Goal: Transaction & Acquisition: Purchase product/service

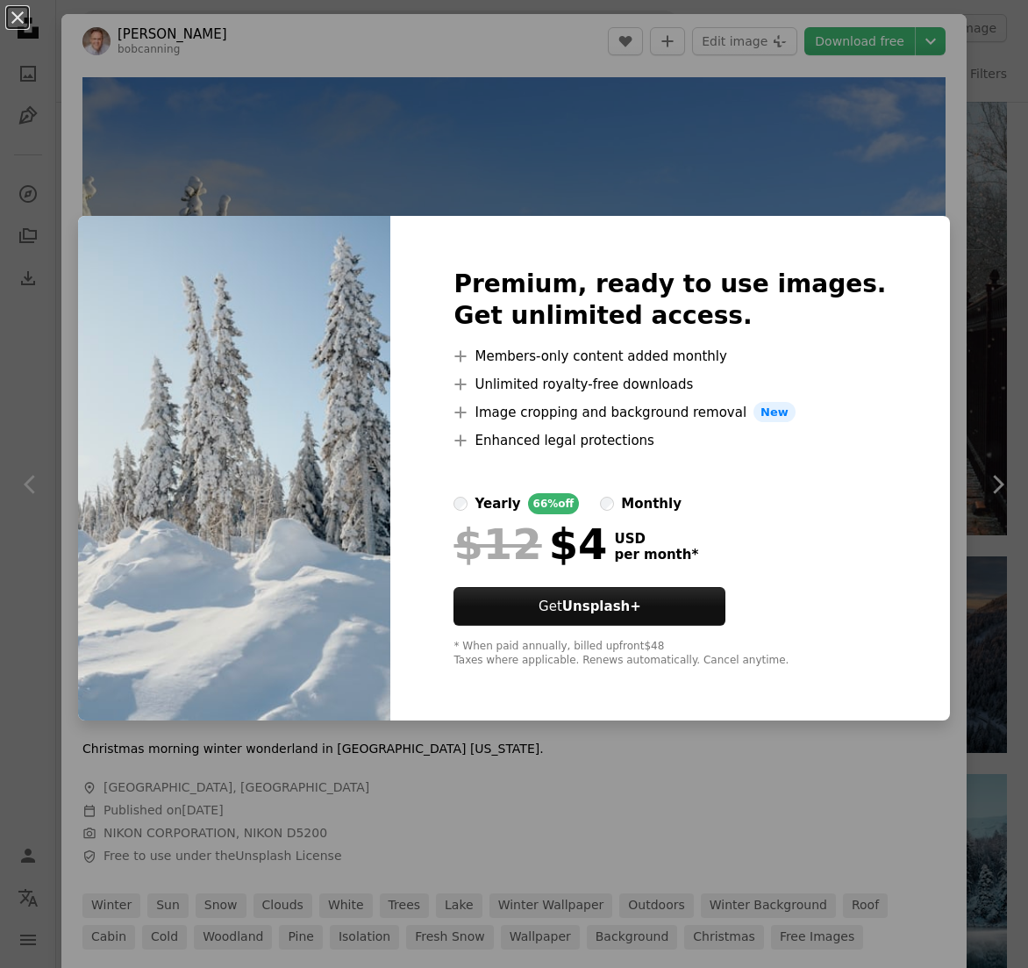
scroll to position [1935, 0]
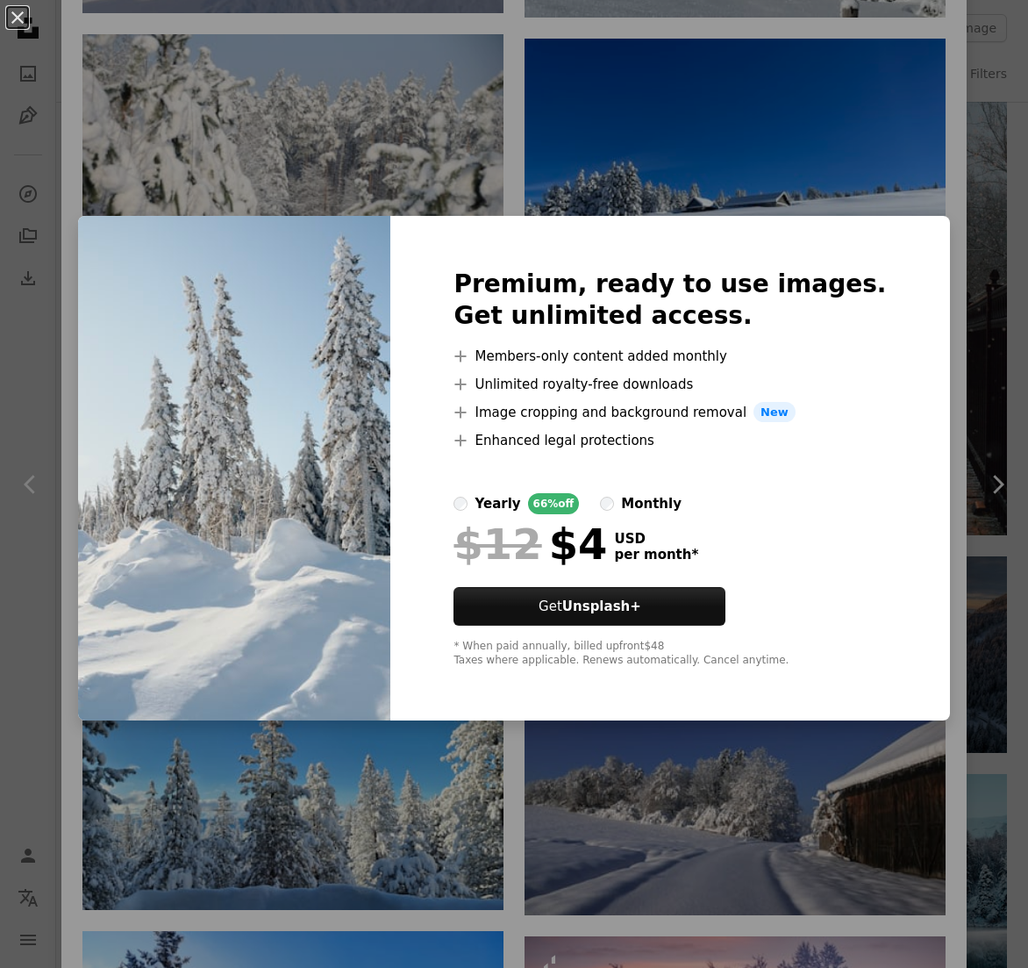
click at [762, 795] on div "An X shape Premium, ready to use images. Get unlimited access. A plus sign Memb…" at bounding box center [514, 484] width 1028 height 968
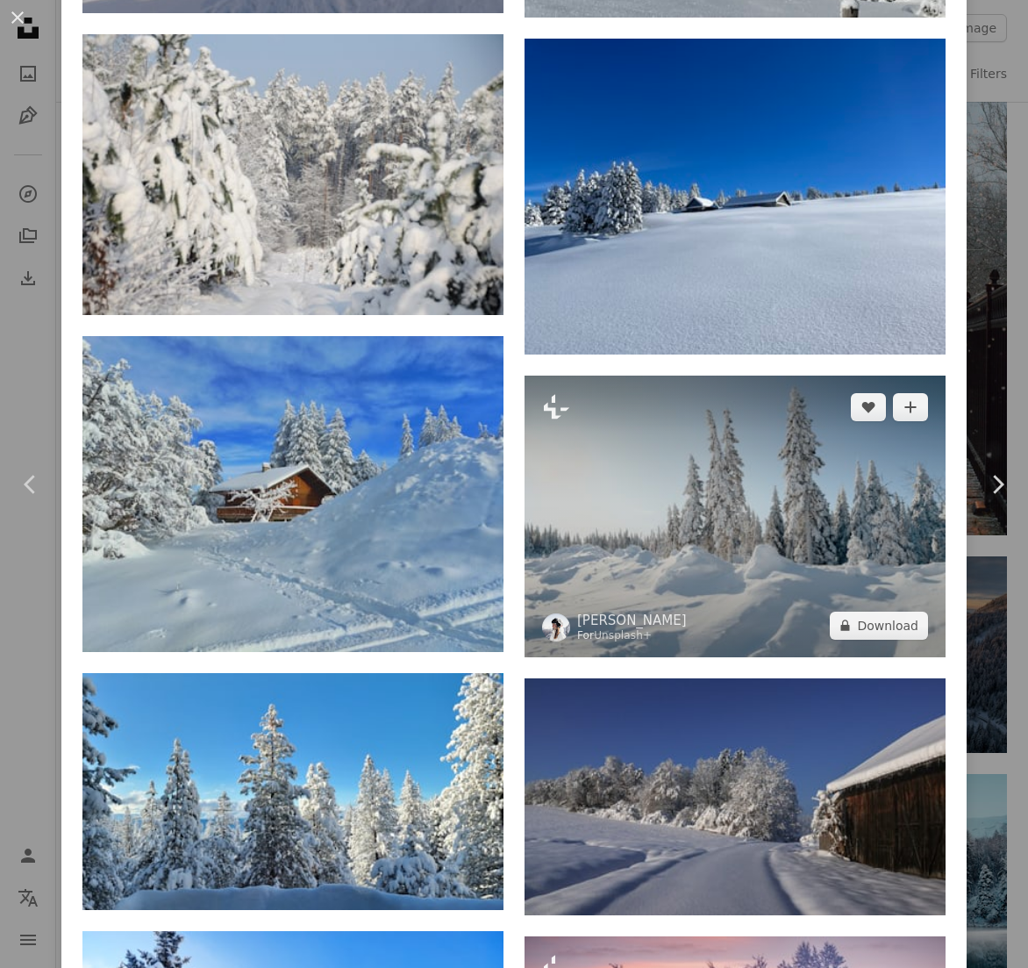
click at [831, 441] on img at bounding box center [735, 515] width 421 height 281
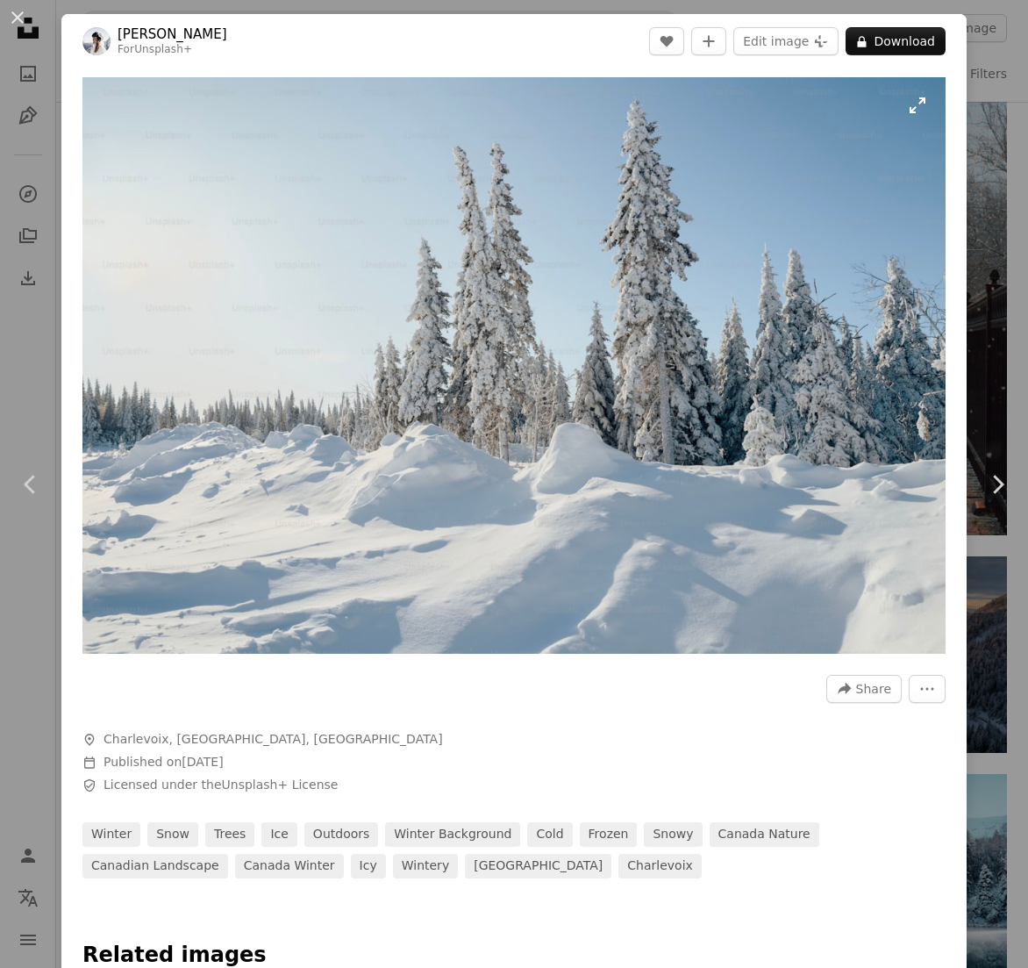
click at [589, 490] on img "Zoom in on this image" at bounding box center [513, 365] width 863 height 576
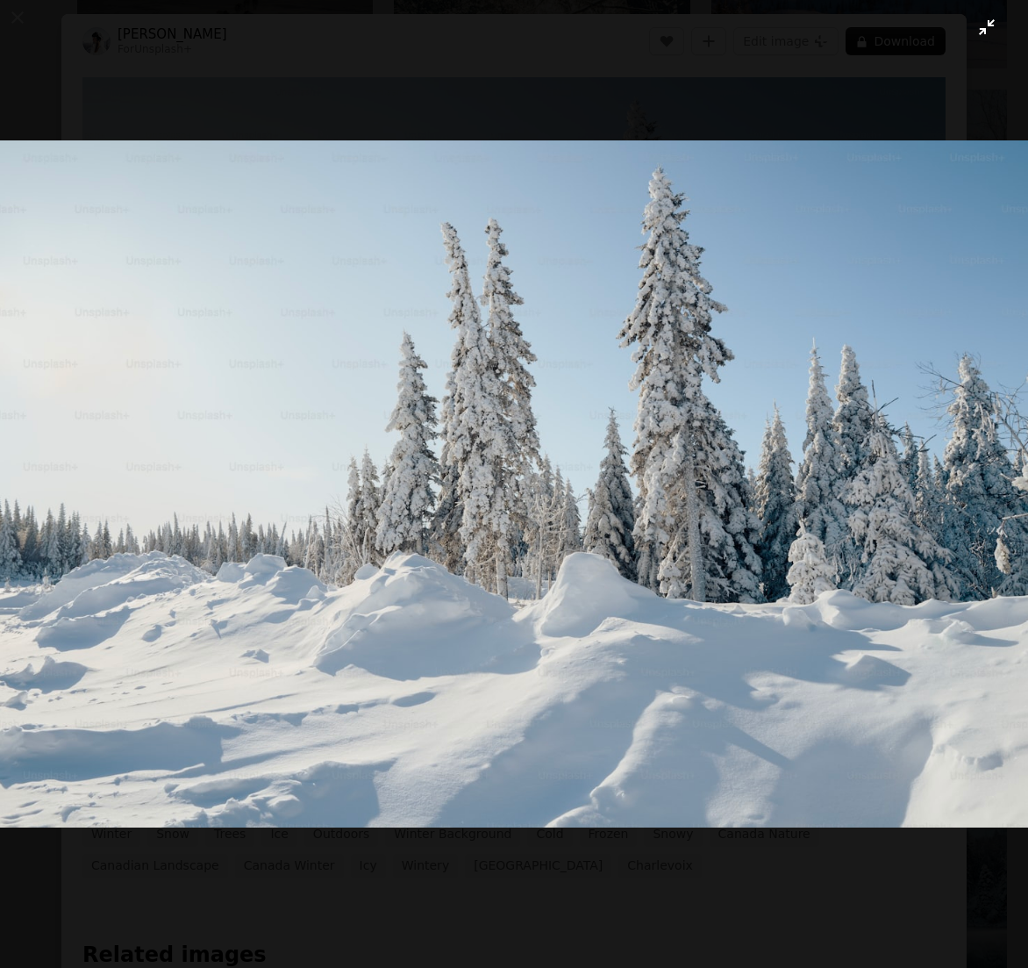
click at [586, 575] on img "Zoom out on this image" at bounding box center [514, 483] width 1030 height 687
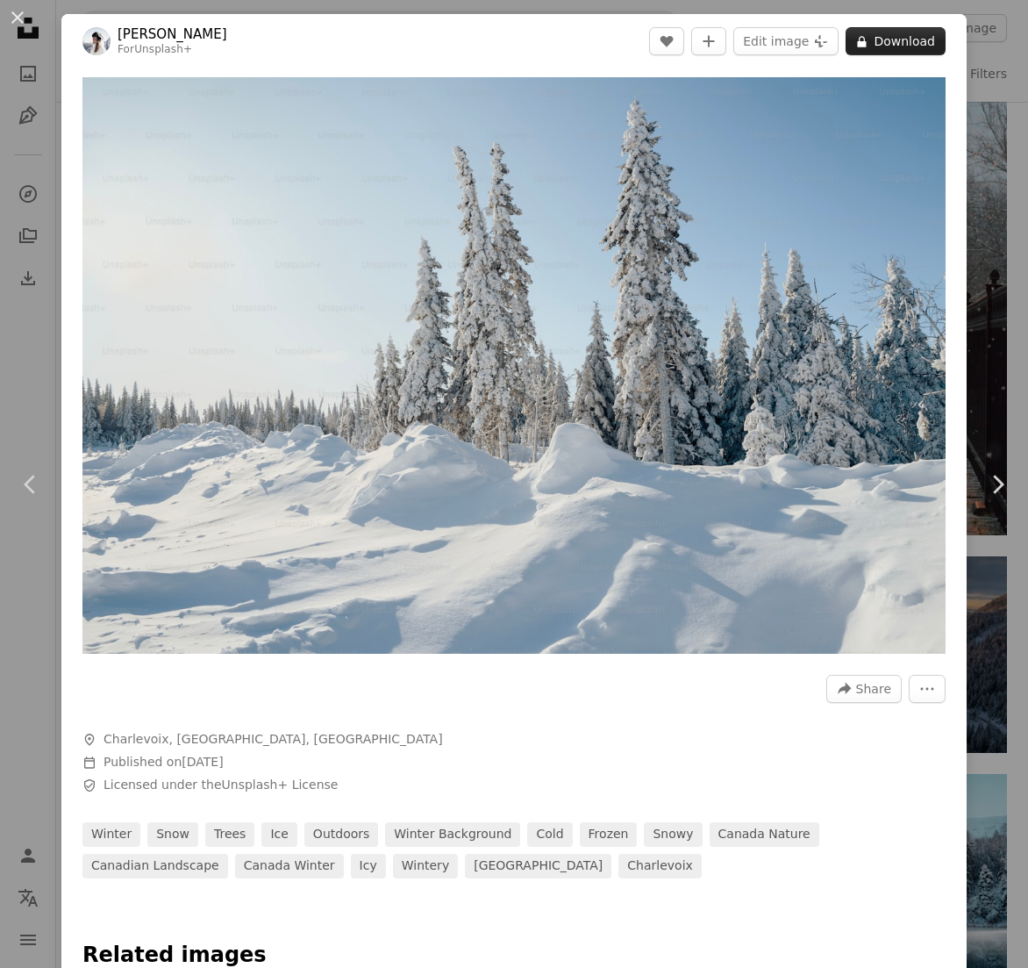
click at [889, 36] on button "A lock Download" at bounding box center [896, 41] width 100 height 28
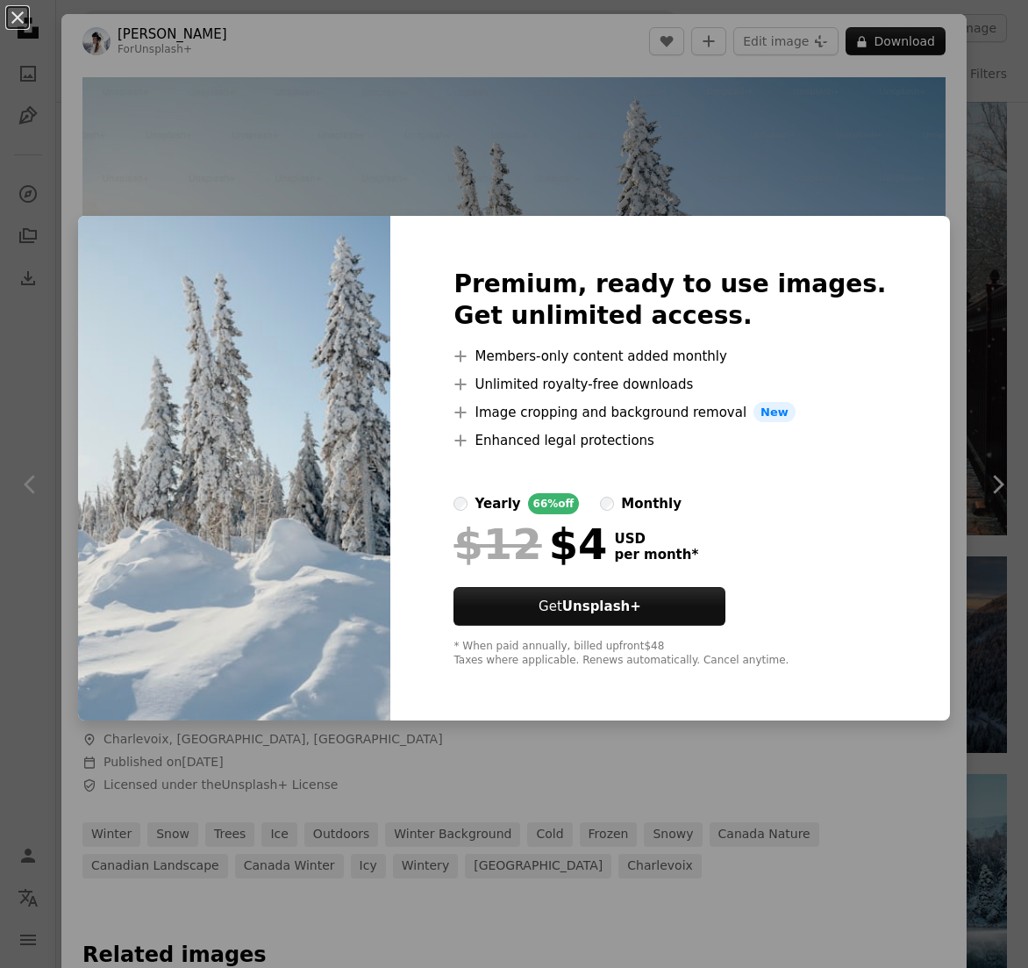
click at [674, 778] on div "An X shape Premium, ready to use images. Get unlimited access. A plus sign Memb…" at bounding box center [514, 484] width 1028 height 968
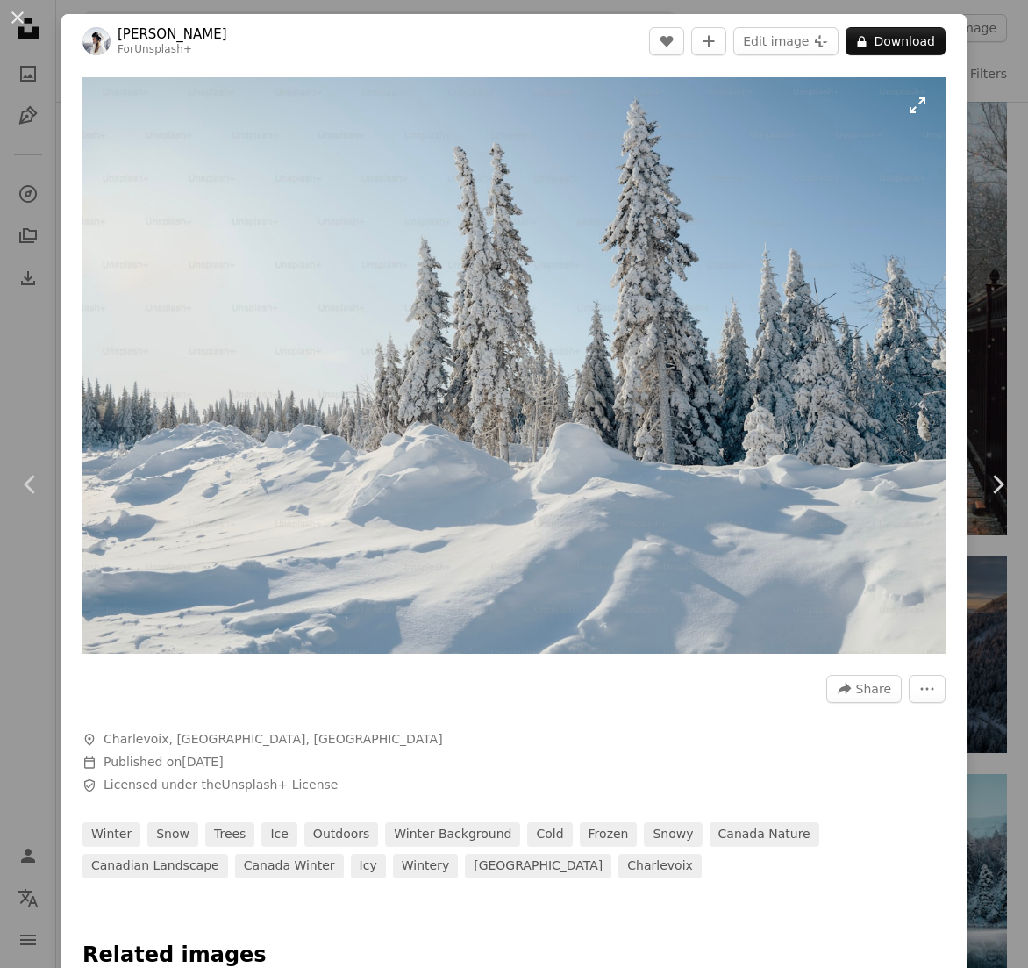
click at [688, 503] on img "Zoom in on this image" at bounding box center [513, 365] width 863 height 576
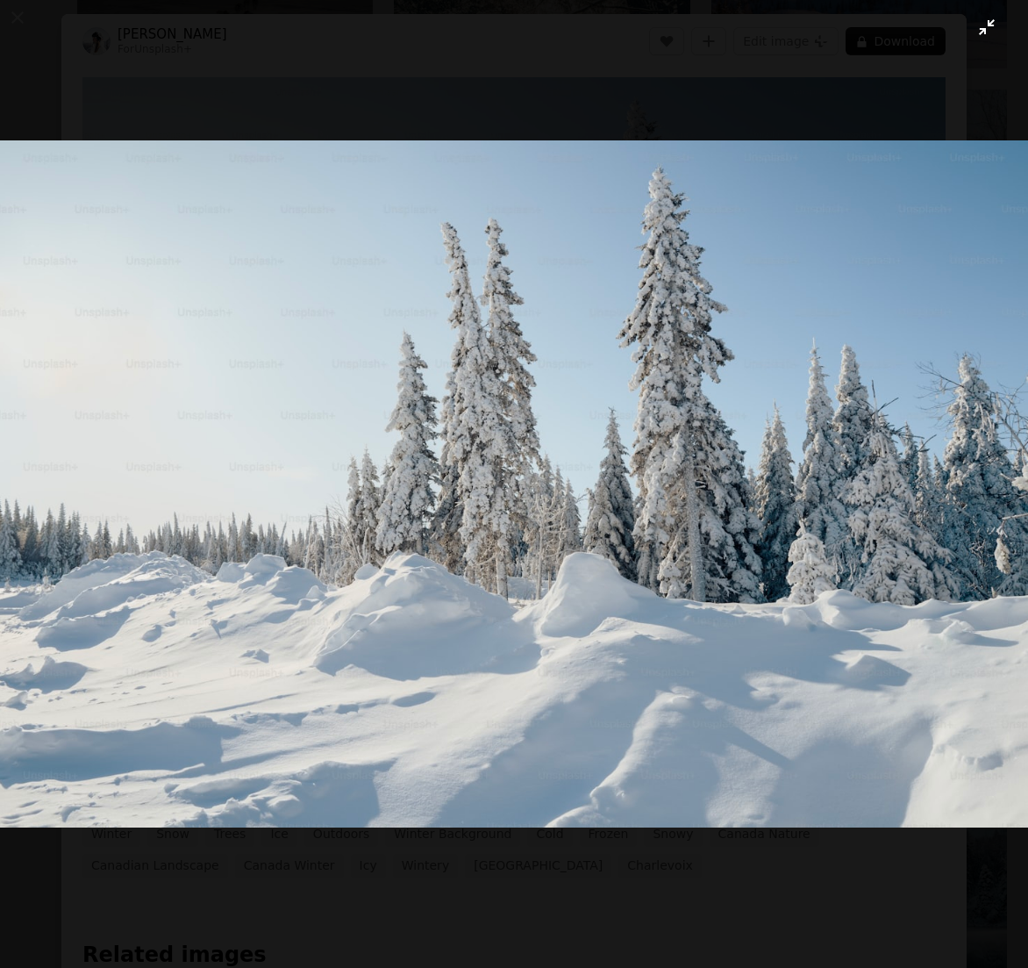
click at [661, 475] on img "Zoom out on this image" at bounding box center [514, 483] width 1030 height 687
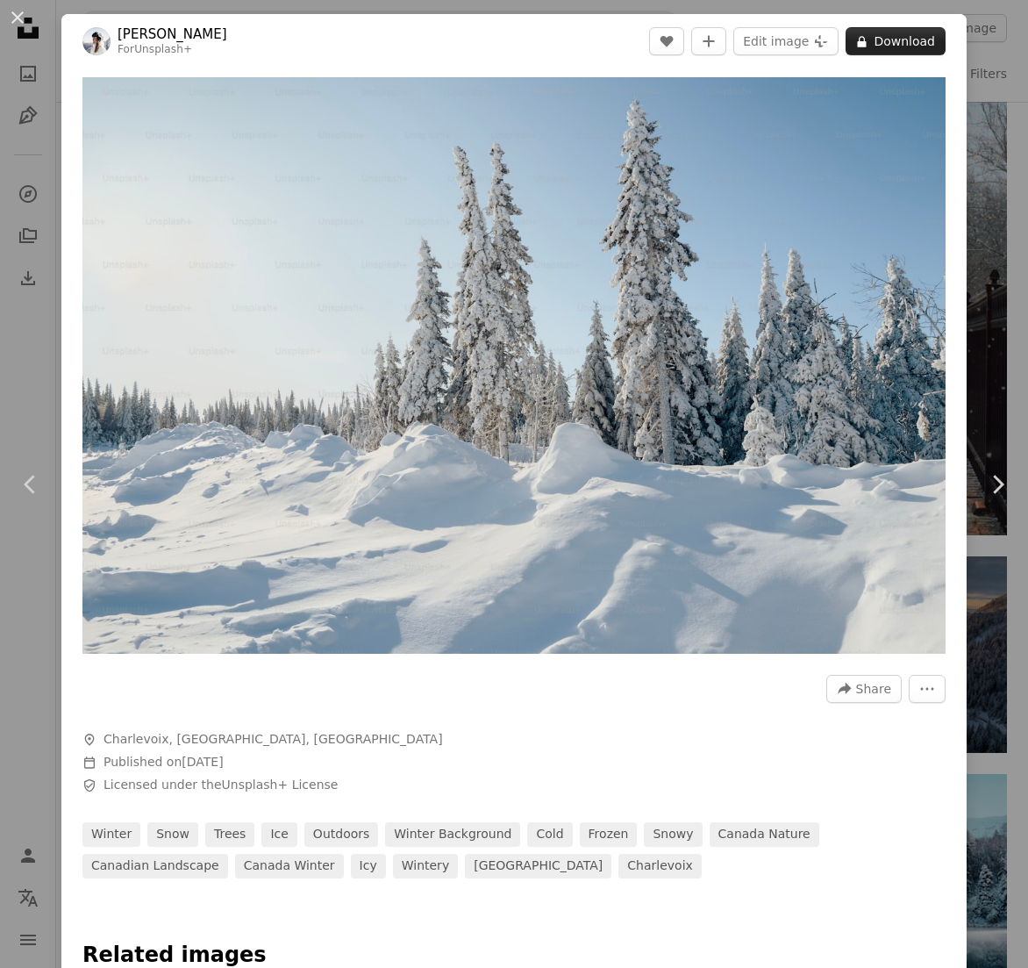
click at [882, 45] on button "A lock Download" at bounding box center [896, 41] width 100 height 28
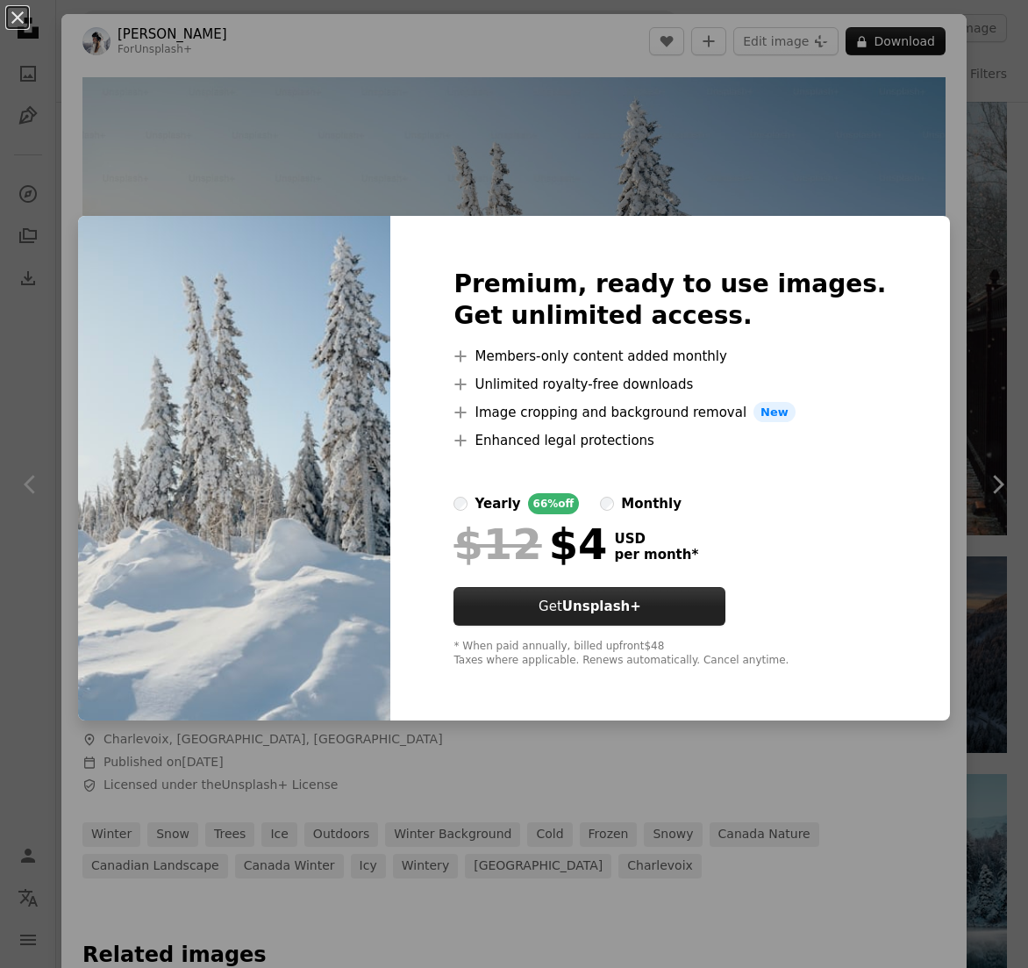
click at [681, 615] on button "Get Unsplash+" at bounding box center [590, 606] width 272 height 39
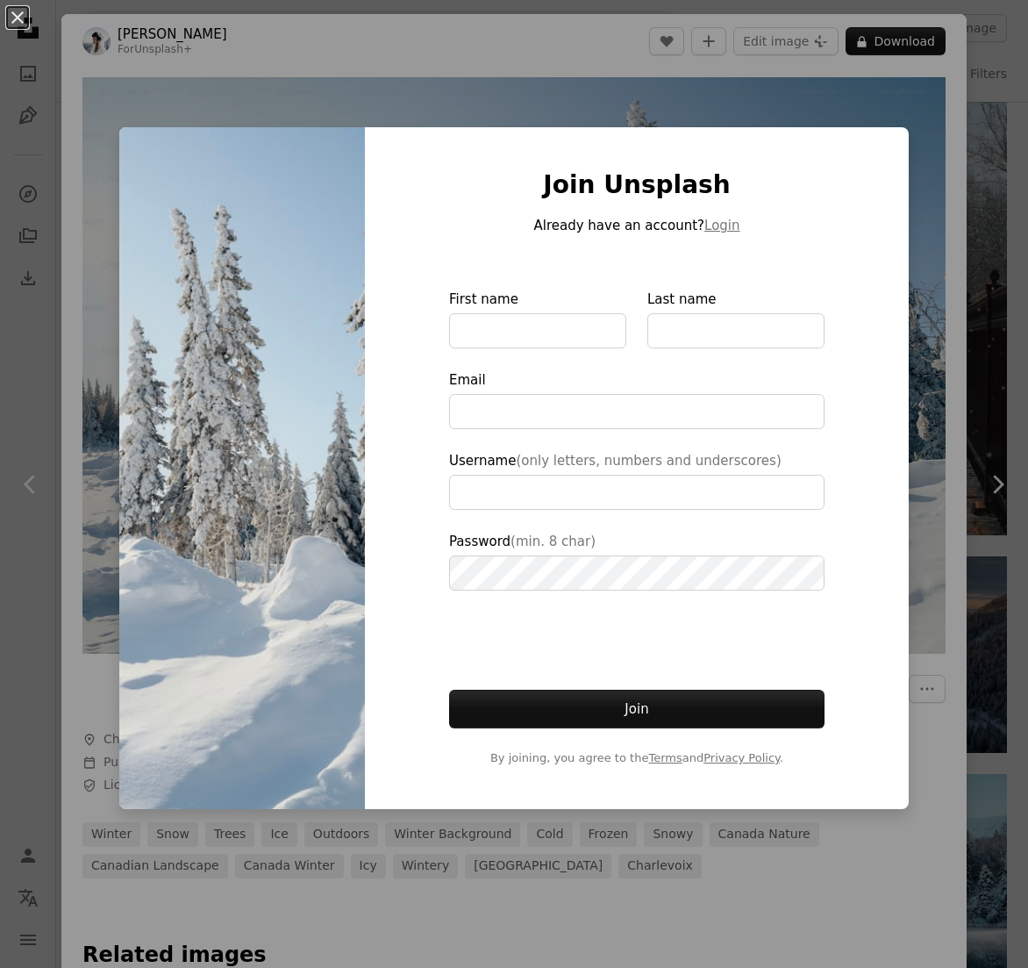
click at [666, 934] on div "An X shape Join Unsplash Already have an account? Login First name Last name Em…" at bounding box center [514, 484] width 1028 height 968
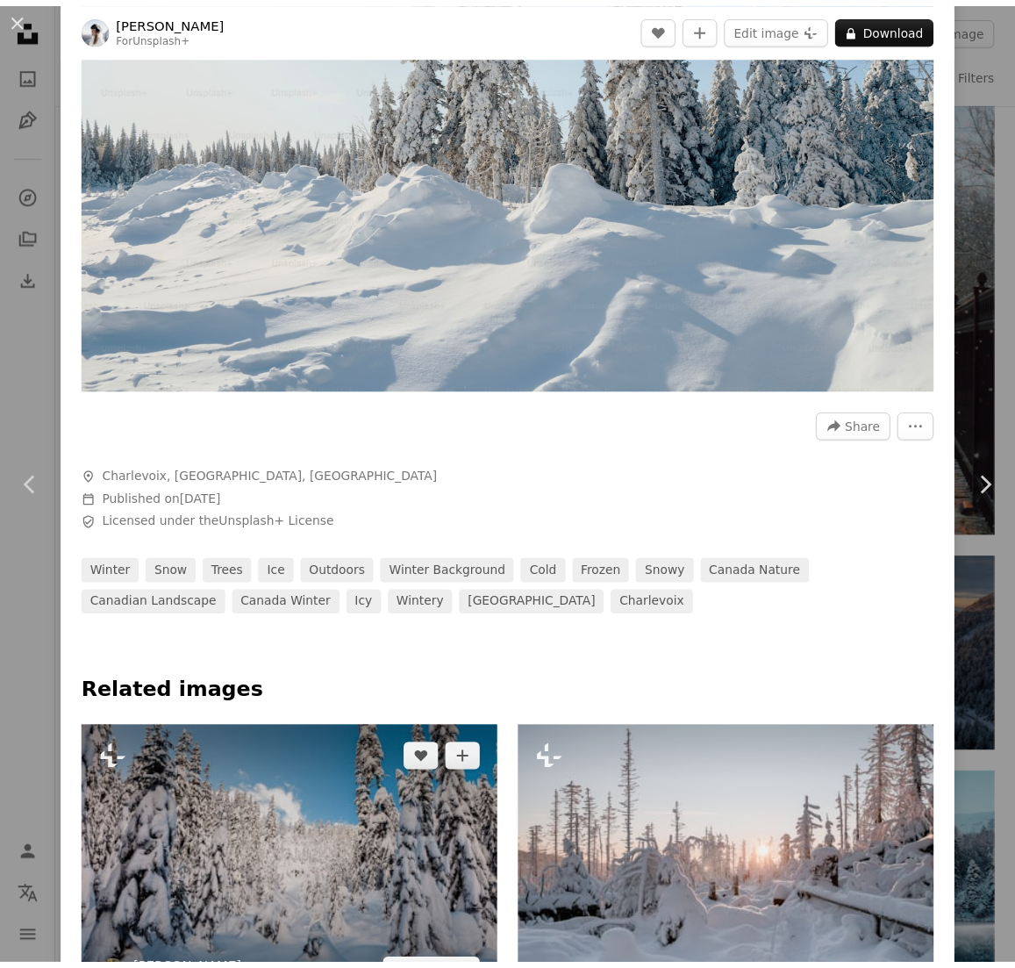
scroll to position [220, 0]
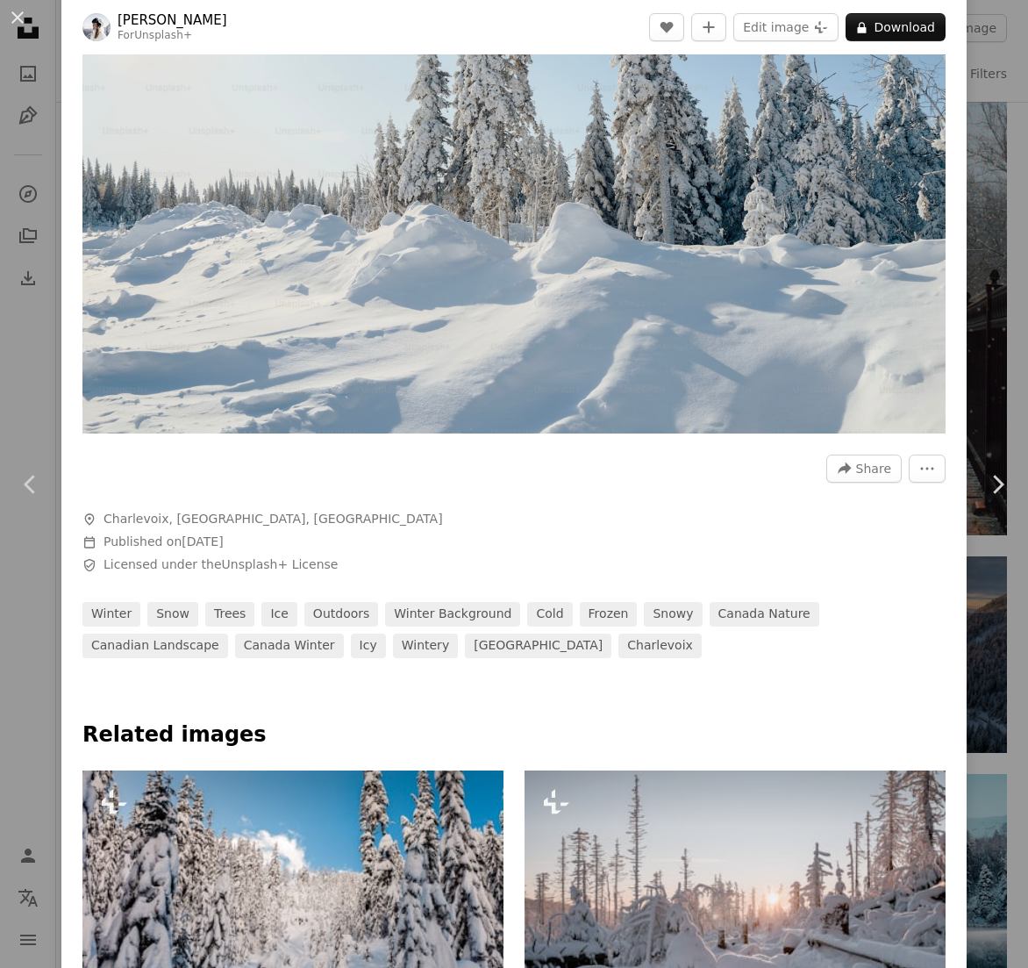
click at [968, 217] on div "An X shape Chevron left Chevron right [PERSON_NAME] For Unsplash+ A heart A plu…" at bounding box center [514, 484] width 1028 height 968
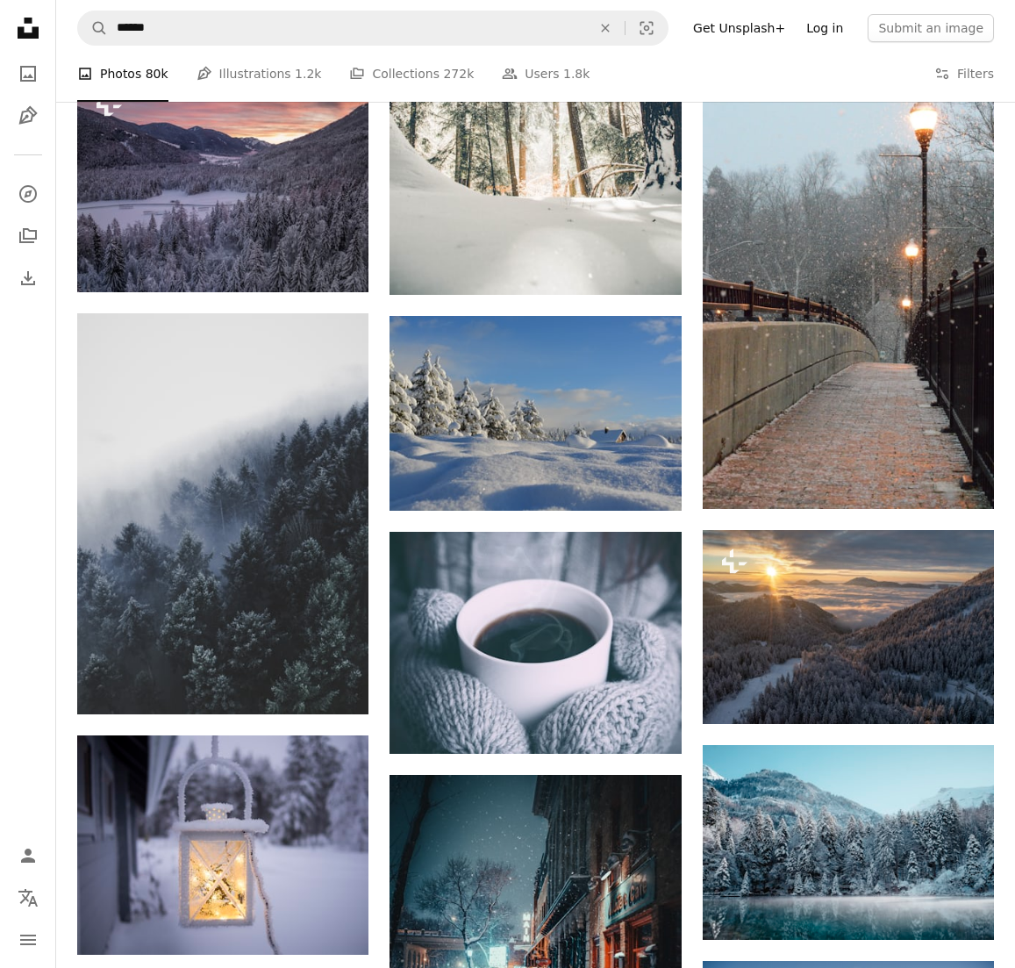
click at [826, 30] on link "Log in" at bounding box center [825, 28] width 58 height 28
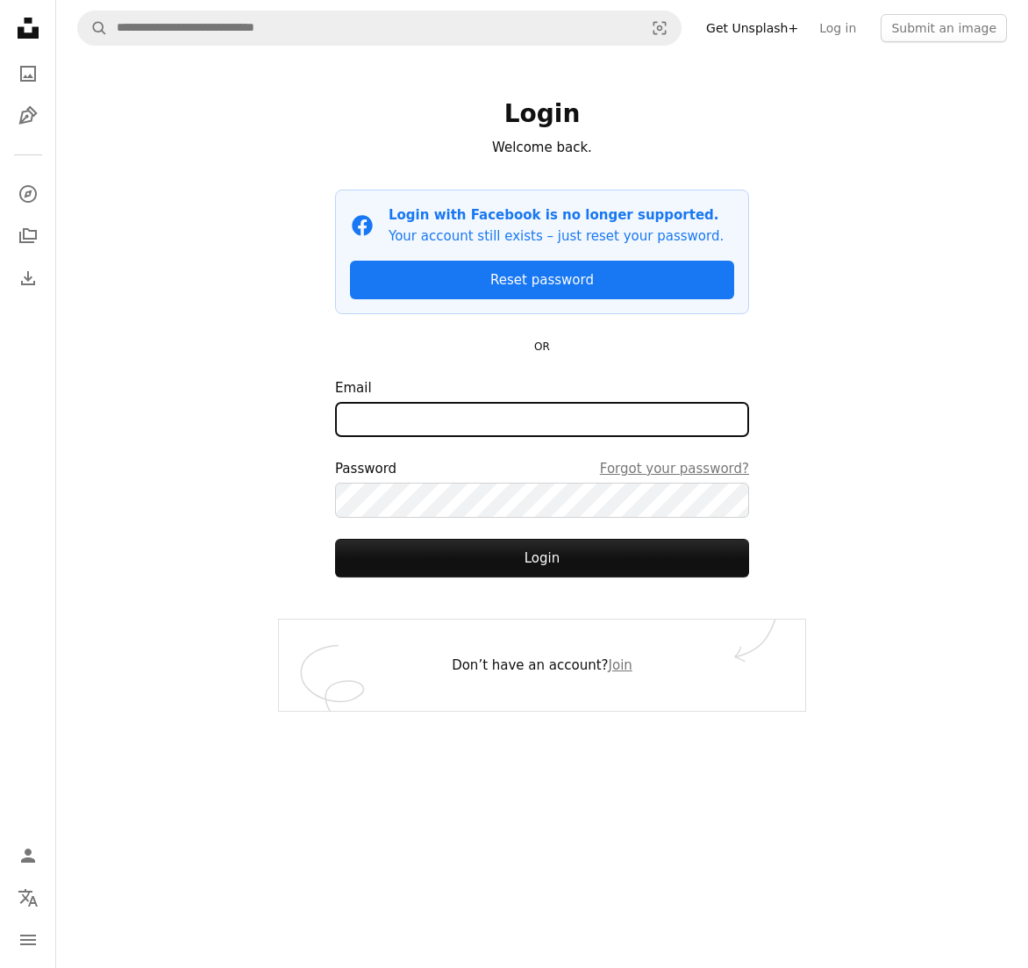
click at [474, 426] on input "Email" at bounding box center [542, 419] width 414 height 35
click at [583, 336] on p "OR" at bounding box center [542, 345] width 414 height 21
click at [547, 407] on input "Email" at bounding box center [542, 419] width 414 height 35
click at [506, 438] on form "Email Password Forgot your password? Login" at bounding box center [542, 477] width 414 height 200
click at [504, 389] on label "Email" at bounding box center [542, 407] width 414 height 60
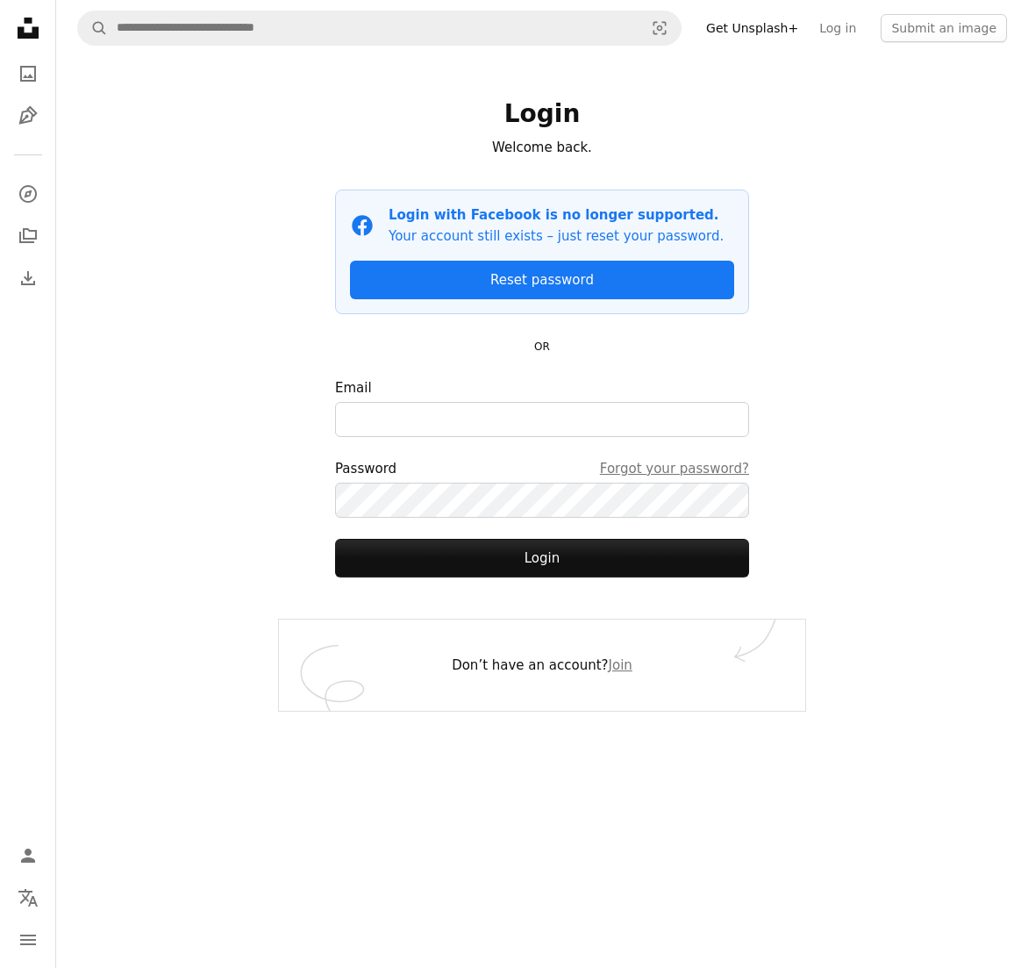
click at [504, 402] on input "Email" at bounding box center [542, 419] width 414 height 35
click at [775, 325] on div "Login Welcome back. Facebook icon Login with Facebook is no longer supported. Y…" at bounding box center [542, 337] width 526 height 563
